Goal: Information Seeking & Learning: Learn about a topic

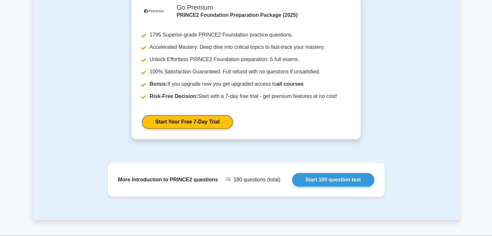
scroll to position [744, 0]
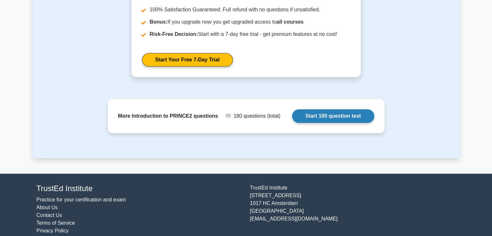
click at [260, 109] on link "Start 100 question test" at bounding box center [333, 116] width 82 height 14
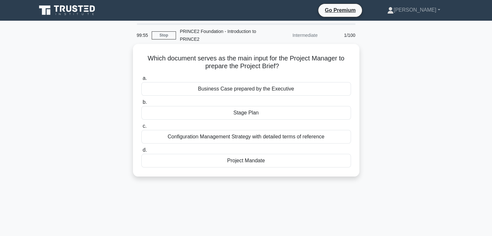
click at [269, 160] on div "Project Mandate" at bounding box center [246, 161] width 210 height 14
click at [141, 152] on input "d. Project Mandate" at bounding box center [141, 150] width 0 height 4
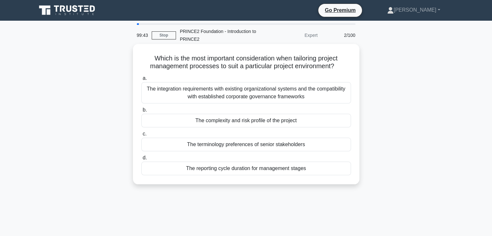
click at [302, 92] on div "The integration requirements with existing organizational systems and the compa…" at bounding box center [246, 92] width 210 height 21
click at [141, 81] on input "a. The integration requirements with existing organizational systems and the co…" at bounding box center [141, 78] width 0 height 4
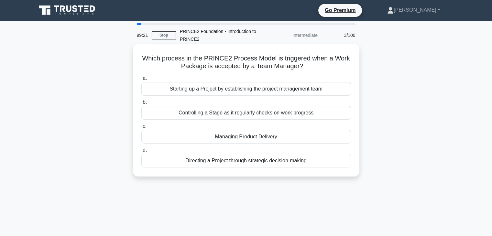
click at [273, 139] on div "Managing Product Delivery" at bounding box center [246, 137] width 210 height 14
click at [141, 129] on input "c. Managing Product Delivery" at bounding box center [141, 126] width 0 height 4
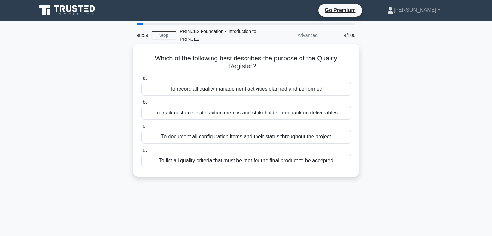
click at [226, 91] on div "To record all quality management activities planned and performed" at bounding box center [246, 89] width 210 height 14
click at [141, 81] on input "a. To record all quality management activities planned and performed" at bounding box center [141, 78] width 0 height 4
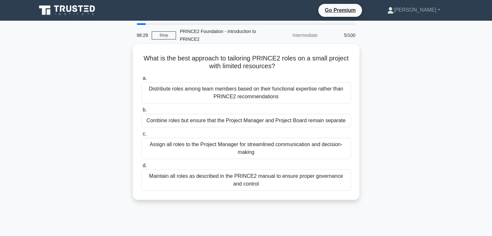
click at [179, 184] on div "Maintain all roles as described in the PRINCE2 manual to ensure proper governan…" at bounding box center [246, 180] width 210 height 21
click at [141, 168] on input "d. Maintain all roles as described in the PRINCE2 manual to ensure proper gover…" at bounding box center [141, 166] width 0 height 4
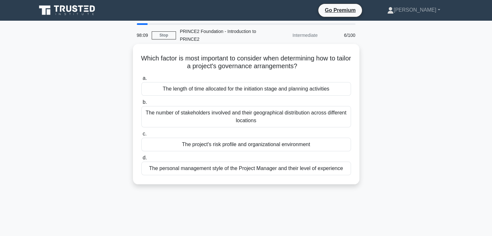
click at [217, 117] on div "The number of stakeholders involved and their geographical distribution across …" at bounding box center [246, 116] width 210 height 21
click at [141, 105] on input "b. The number of stakeholders involved and their geographical distribution acro…" at bounding box center [141, 102] width 0 height 4
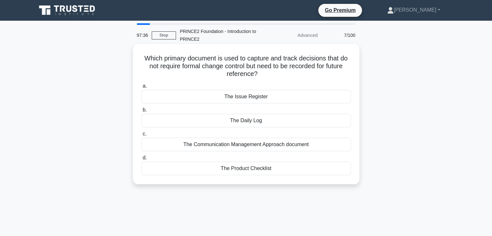
click at [277, 118] on div "The Daily Log" at bounding box center [246, 121] width 210 height 14
click at [141, 112] on input "b. The Daily Log" at bounding box center [141, 110] width 0 height 4
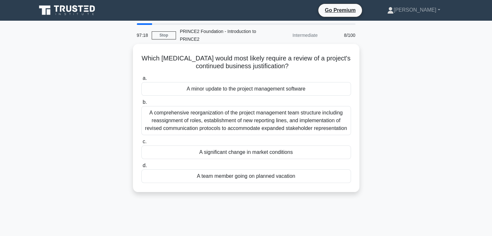
click at [192, 122] on div "A comprehensive reorganization of the project management team structure includi…" at bounding box center [246, 120] width 210 height 29
click at [141, 105] on input "b. A comprehensive reorganization of the project management team structure incl…" at bounding box center [141, 102] width 0 height 4
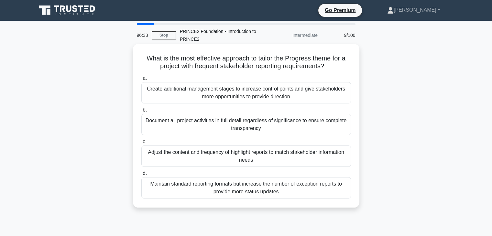
click at [181, 158] on div "Adjust the content and frequency of highlight reports to match stakeholder info…" at bounding box center [246, 156] width 210 height 21
click at [141, 144] on input "c. Adjust the content and frequency of highlight reports to match stakeholder i…" at bounding box center [141, 142] width 0 height 4
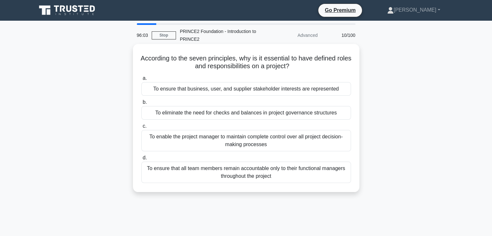
click at [279, 142] on div "To enable the project manager to maintain complete control over all project dec…" at bounding box center [246, 140] width 210 height 21
click at [141, 129] on input "c. To enable the project manager to maintain complete control over all project …" at bounding box center [141, 126] width 0 height 4
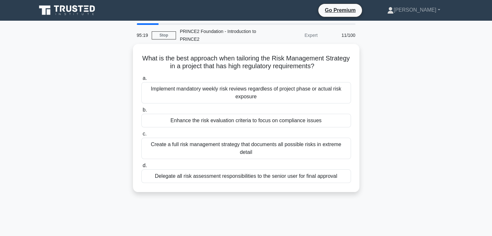
click at [277, 93] on div "Implement mandatory weekly risk reviews regardless of project phase or actual r…" at bounding box center [246, 92] width 210 height 21
click at [141, 81] on input "a. Implement mandatory weekly risk reviews regardless of project phase or actua…" at bounding box center [141, 78] width 0 height 4
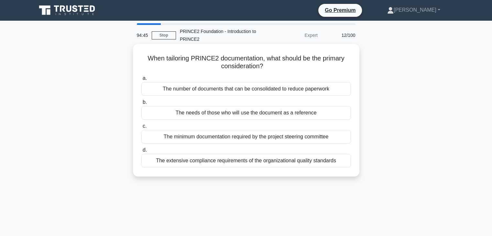
click at [200, 162] on div "The extensive compliance requirements of the organizational quality standards" at bounding box center [246, 161] width 210 height 14
click at [141, 152] on input "d. The extensive compliance requirements of the organizational quality standards" at bounding box center [141, 150] width 0 height 4
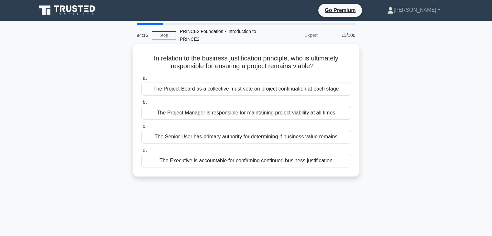
click at [224, 161] on div "The Executive is accountable for confirming continued business justification" at bounding box center [246, 161] width 210 height 14
click at [141, 152] on input "d. The Executive is accountable for confirming continued business justification" at bounding box center [141, 150] width 0 height 4
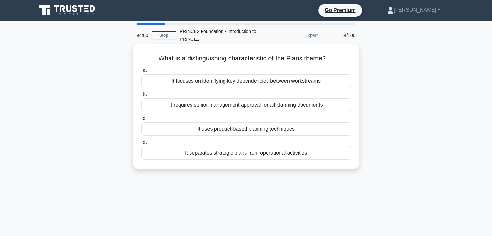
click at [224, 130] on div "It uses product-based planning techniques" at bounding box center [246, 129] width 210 height 14
click at [141, 121] on input "c. It uses product-based planning techniques" at bounding box center [141, 119] width 0 height 4
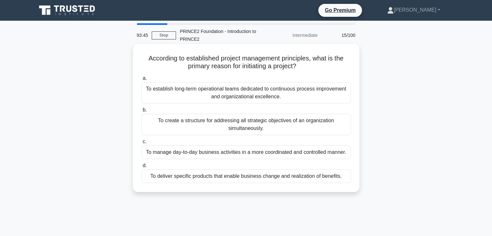
click at [216, 155] on div "To manage day-to-day business activities in a more coordinated and controlled m…" at bounding box center [246, 153] width 210 height 14
click at [141, 144] on input "c. To manage day-to-day business activities in a more coordinated and controlle…" at bounding box center [141, 142] width 0 height 4
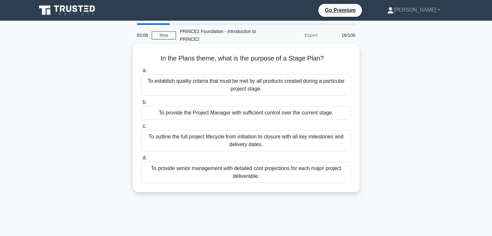
click at [266, 112] on div "To provide the Project Manager with sufficient control over the current stage." at bounding box center [246, 113] width 210 height 14
click at [141, 105] on input "b. To provide the Project Manager with sufficient control over the current stag…" at bounding box center [141, 102] width 0 height 4
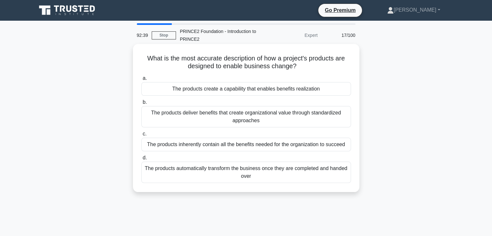
click at [200, 117] on div "The products deliver benefits that create organizational value through standard…" at bounding box center [246, 116] width 210 height 21
click at [141, 105] on input "b. The products deliver benefits that create organizational value through stand…" at bounding box center [141, 102] width 0 height 4
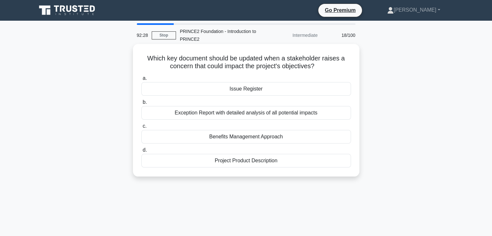
click at [218, 90] on div "Issue Register" at bounding box center [246, 89] width 210 height 14
click at [141, 81] on input "a. Issue Register" at bounding box center [141, 78] width 0 height 4
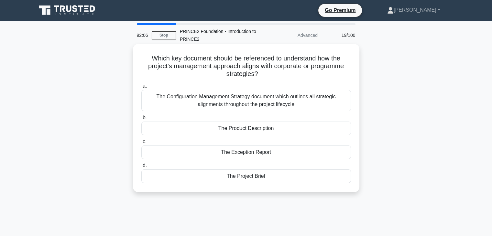
click at [217, 100] on div "The Configuration Management Strategy document which outlines all strategic ali…" at bounding box center [246, 100] width 210 height 21
click at [141, 88] on input "a. The Configuration Management Strategy document which outlines all strategic …" at bounding box center [141, 86] width 0 height 4
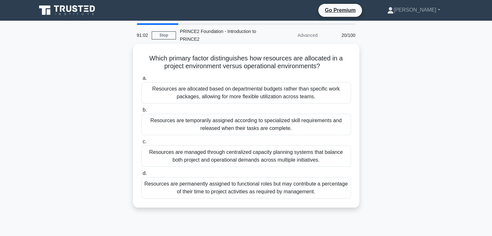
click at [245, 157] on div "Resources are managed through centralized capacity planning systems that balanc…" at bounding box center [246, 156] width 210 height 21
click at [141, 144] on input "c. Resources are managed through centralized capacity planning systems that bal…" at bounding box center [141, 142] width 0 height 4
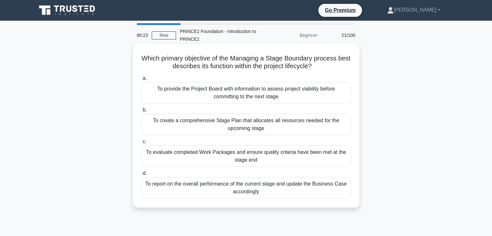
click at [288, 97] on div "To provide the Project Board with information to assess project viability befor…" at bounding box center [246, 92] width 210 height 21
click at [141, 81] on input "a. To provide the Project Board with information to assess project viability be…" at bounding box center [141, 78] width 0 height 4
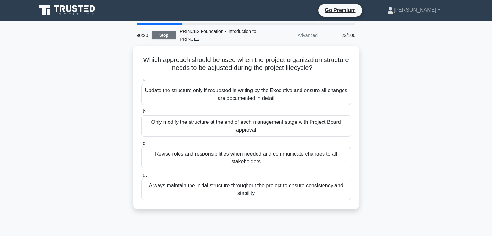
click at [165, 36] on link "Stop" at bounding box center [164, 35] width 24 height 8
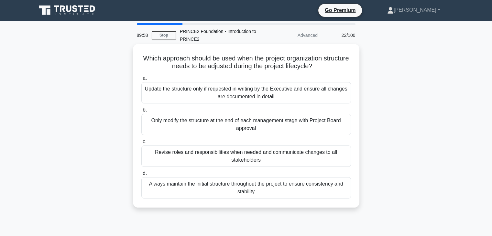
click at [268, 158] on div "Revise roles and responsibilities when needed and communicate changes to all st…" at bounding box center [246, 156] width 210 height 21
click at [141, 144] on input "c. Revise roles and responsibilities when needed and communicate changes to all…" at bounding box center [141, 142] width 0 height 4
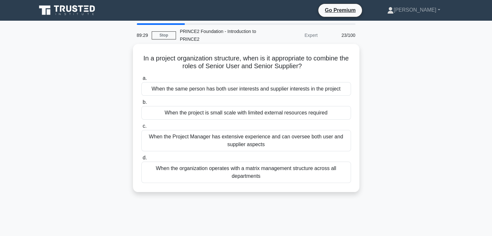
click at [282, 115] on div "When the project is small scale with limited external resources required" at bounding box center [246, 113] width 210 height 14
click at [141, 105] on input "b. When the project is small scale with limited external resources required" at bounding box center [141, 102] width 0 height 4
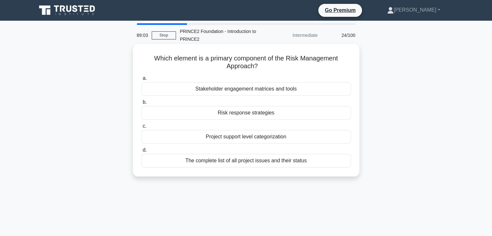
click at [265, 89] on div "Stakeholder engagement matrices and tools" at bounding box center [246, 89] width 210 height 14
click at [141, 81] on input "a. Stakeholder engagement matrices and tools" at bounding box center [141, 78] width 0 height 4
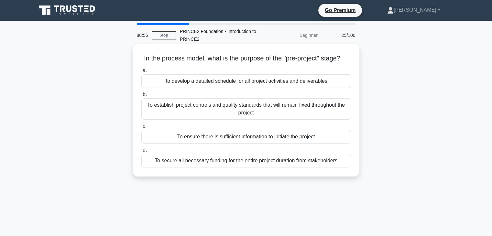
click at [276, 117] on div "To establish project controls and quality standards that will remain fixed thro…" at bounding box center [246, 108] width 210 height 21
click at [141, 97] on input "b. To establish project controls and quality standards that will remain fixed t…" at bounding box center [141, 95] width 0 height 4
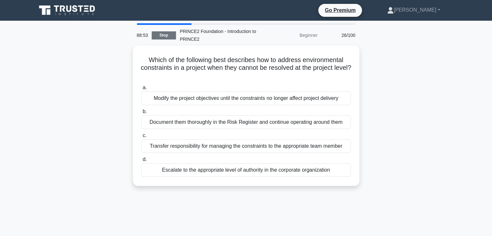
click at [165, 35] on link "Stop" at bounding box center [164, 35] width 24 height 8
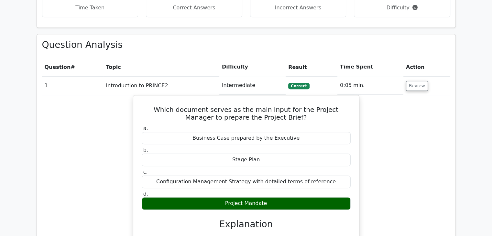
scroll to position [421, 0]
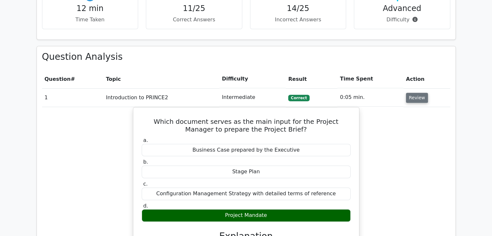
click at [410, 93] on button "Review" at bounding box center [417, 98] width 22 height 10
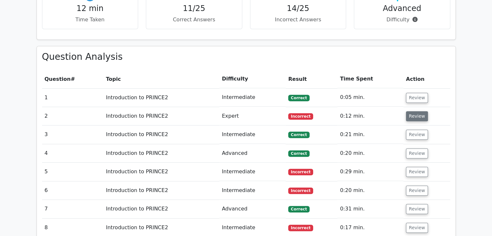
click at [417, 111] on button "Review" at bounding box center [417, 116] width 22 height 10
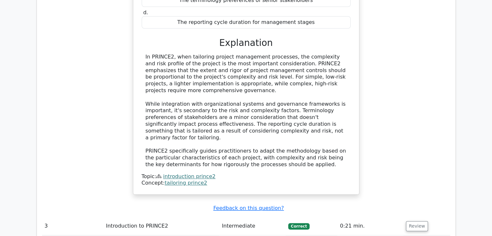
scroll to position [680, 0]
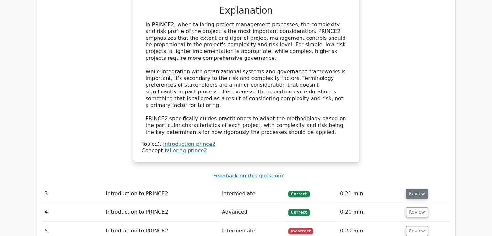
click at [411, 189] on button "Review" at bounding box center [417, 194] width 22 height 10
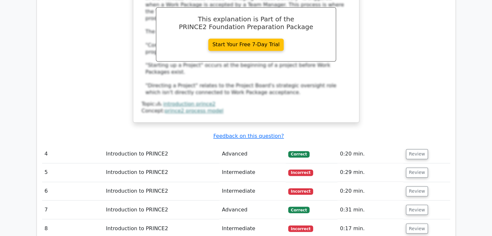
scroll to position [1036, 0]
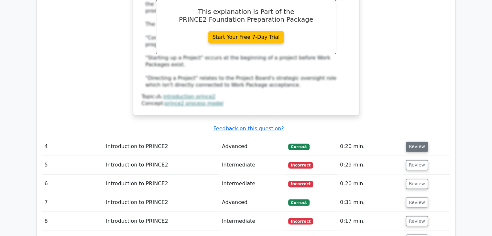
click at [410, 142] on button "Review" at bounding box center [417, 147] width 22 height 10
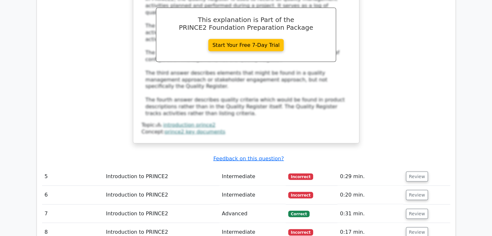
scroll to position [1360, 0]
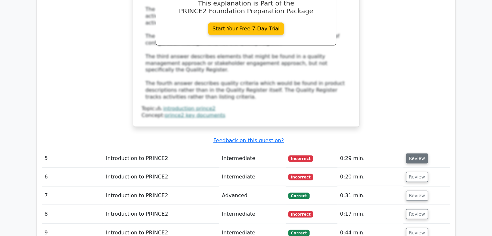
click at [420, 154] on button "Review" at bounding box center [417, 159] width 22 height 10
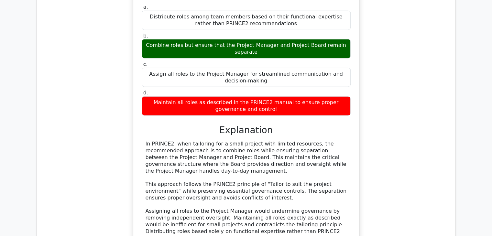
scroll to position [1522, 0]
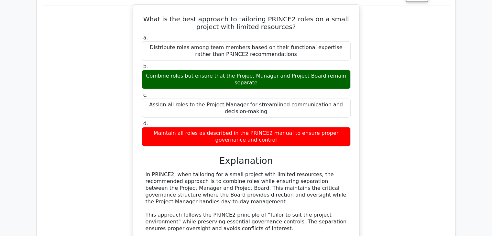
drag, startPoint x: 170, startPoint y: 115, endPoint x: 345, endPoint y: 140, distance: 176.5
click at [345, 172] on div "In PRINCE2, when tailoring for a small project with limited resources, the reco…" at bounding box center [246, 222] width 201 height 101
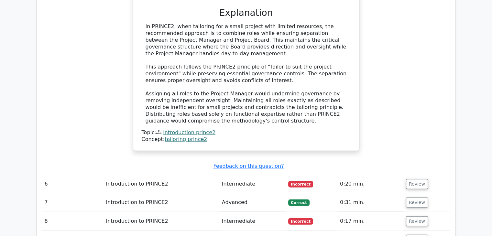
scroll to position [1683, 0]
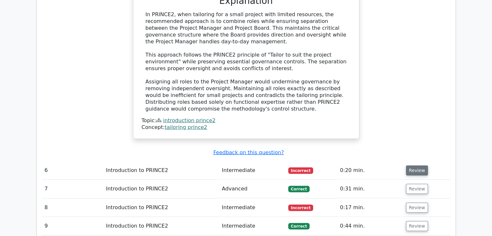
click at [413, 166] on button "Review" at bounding box center [417, 171] width 22 height 10
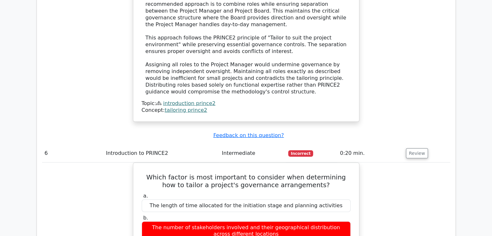
scroll to position [1716, 0]
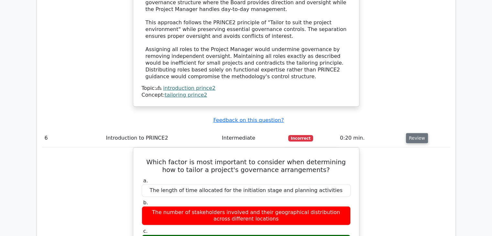
click at [415, 133] on button "Review" at bounding box center [417, 138] width 22 height 10
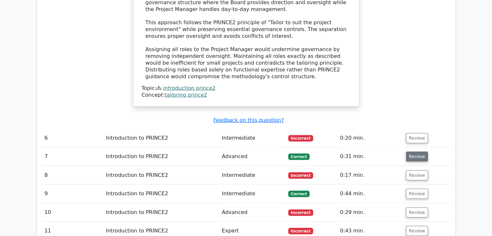
click at [414, 152] on button "Review" at bounding box center [417, 157] width 22 height 10
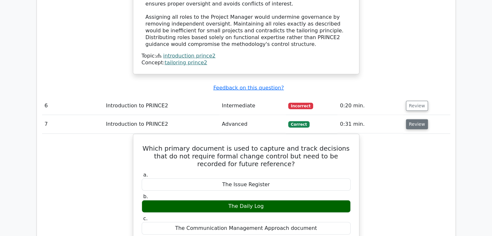
scroll to position [1781, 0]
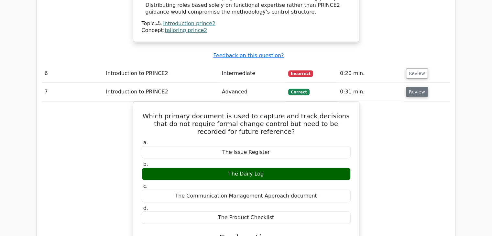
click at [415, 87] on button "Review" at bounding box center [417, 92] width 22 height 10
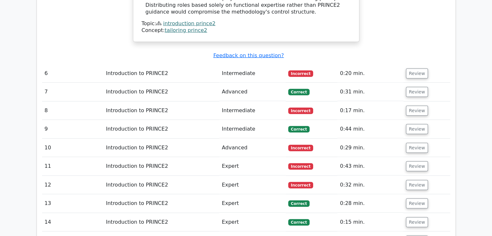
click at [416, 102] on td "Review" at bounding box center [427, 111] width 47 height 18
click at [416, 106] on button "Review" at bounding box center [417, 111] width 22 height 10
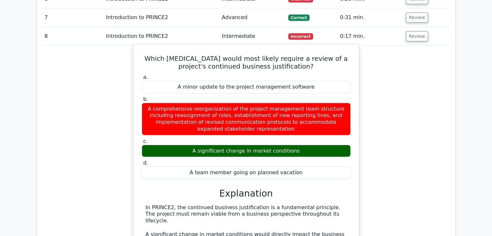
scroll to position [1845, 0]
